Goal: Use online tool/utility: Utilize a website feature to perform a specific function

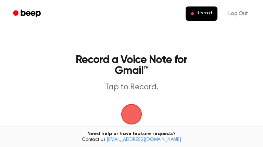
click at [131, 113] on span "button" at bounding box center [131, 114] width 21 height 21
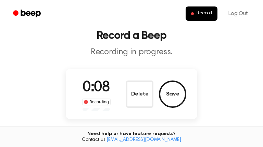
scroll to position [26, 0]
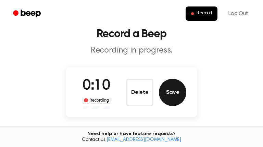
click at [176, 97] on button "Save" at bounding box center [172, 92] width 27 height 27
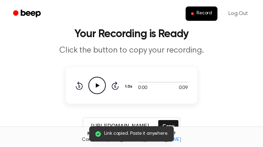
click at [94, 88] on icon "Play Audio" at bounding box center [96, 85] width 17 height 17
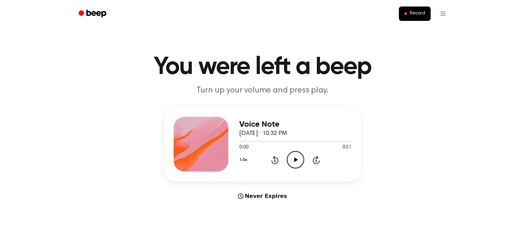
click at [296, 162] on icon "Play Audio" at bounding box center [295, 159] width 17 height 17
click at [412, 15] on span "Record" at bounding box center [417, 14] width 15 height 6
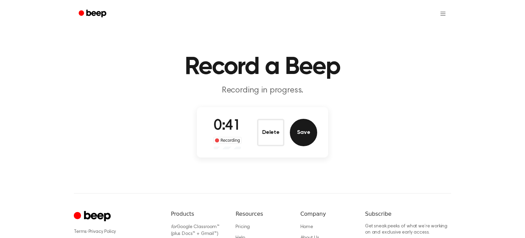
click at [298, 133] on button "Save" at bounding box center [303, 132] width 27 height 27
